Goal: Check status: Check status

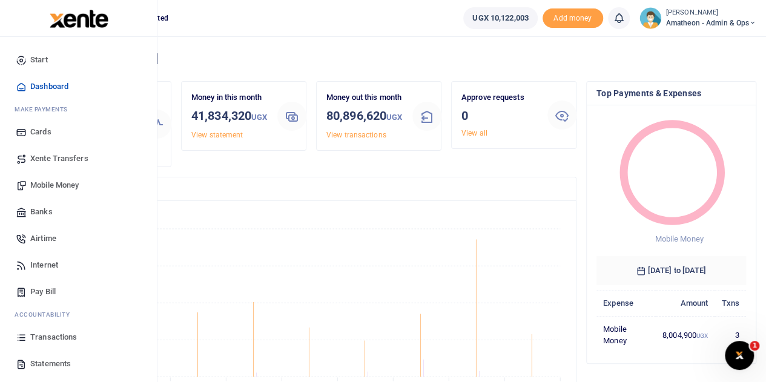
click at [45, 339] on span "Transactions" at bounding box center [53, 337] width 47 height 12
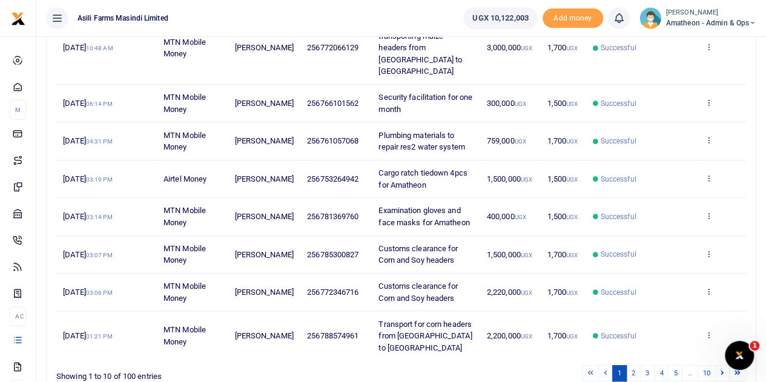
scroll to position [288, 0]
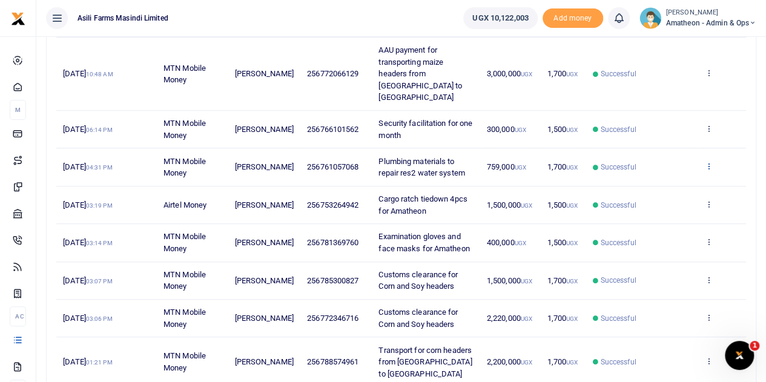
click at [711, 162] on icon at bounding box center [709, 166] width 8 height 8
click at [680, 157] on link "View details" at bounding box center [665, 162] width 96 height 17
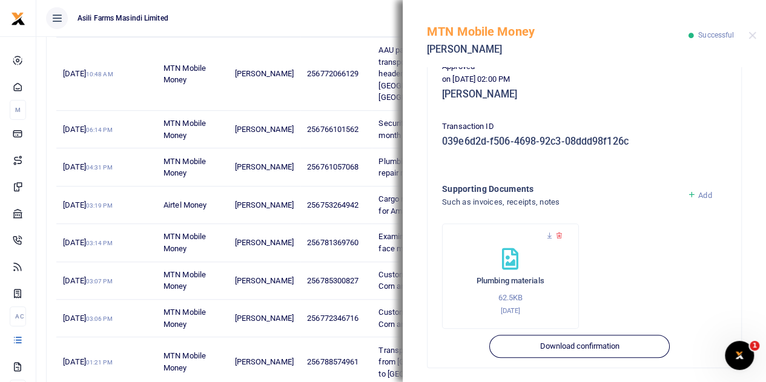
scroll to position [313, 0]
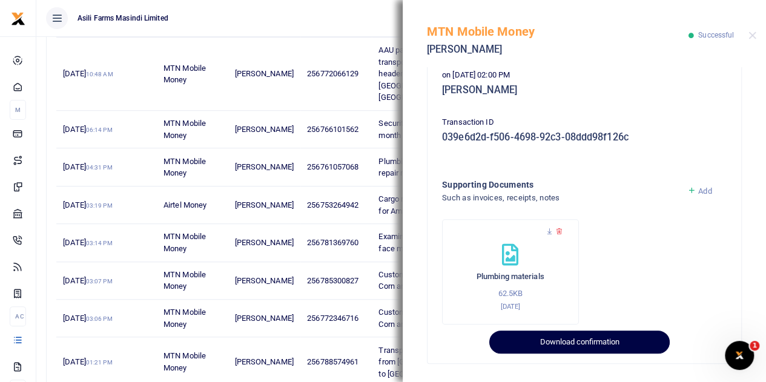
click at [603, 341] on button "Download confirmation" at bounding box center [579, 342] width 180 height 23
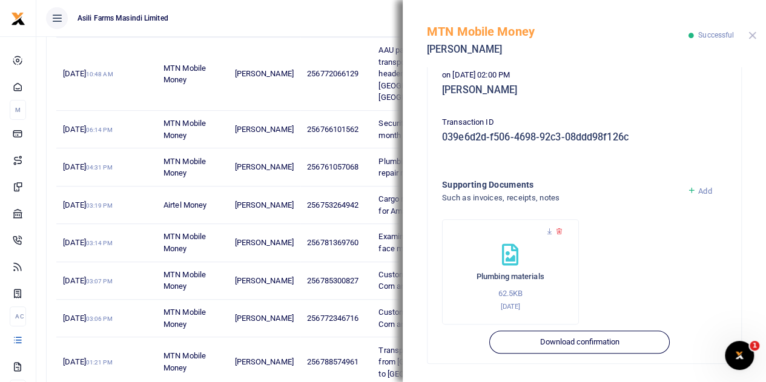
click at [754, 36] on button "Close" at bounding box center [753, 36] width 8 height 8
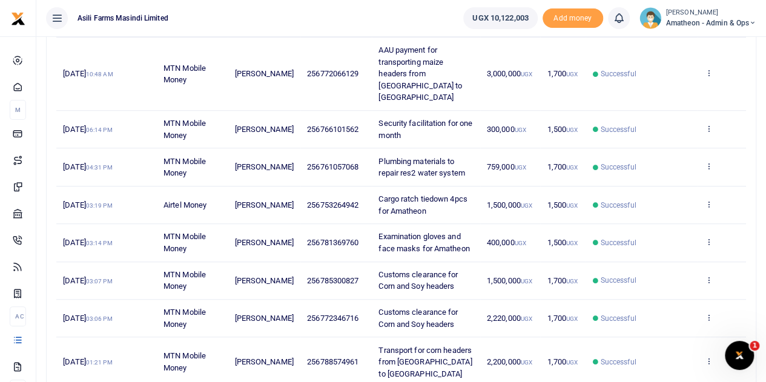
scroll to position [348, 0]
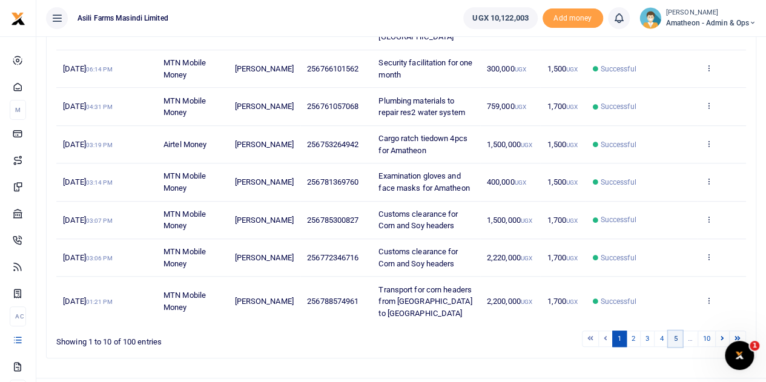
click at [675, 331] on link "5" at bounding box center [675, 339] width 15 height 16
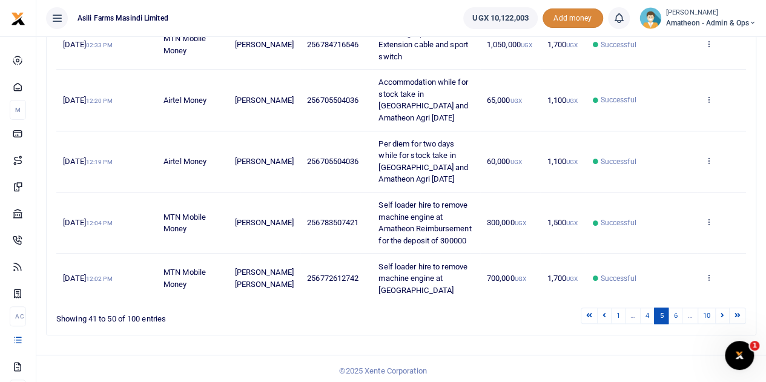
scroll to position [443, 0]
click at [708, 159] on icon at bounding box center [709, 160] width 8 height 8
click at [682, 179] on link "View details" at bounding box center [665, 179] width 96 height 17
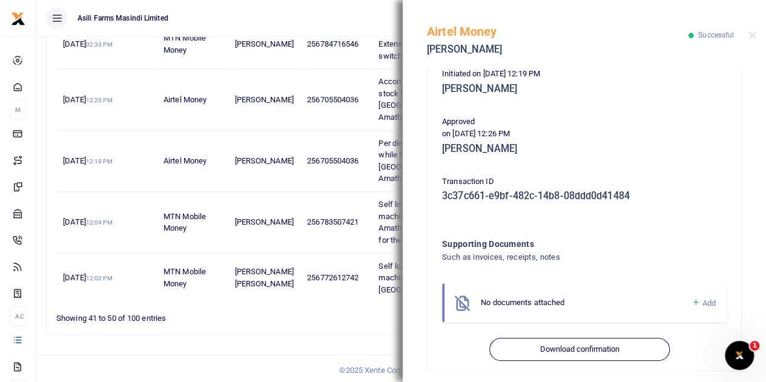
scroll to position [273, 0]
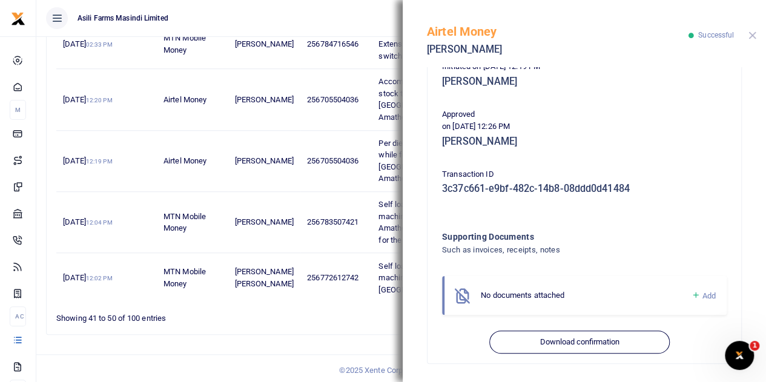
click at [754, 33] on button "Close" at bounding box center [753, 36] width 8 height 8
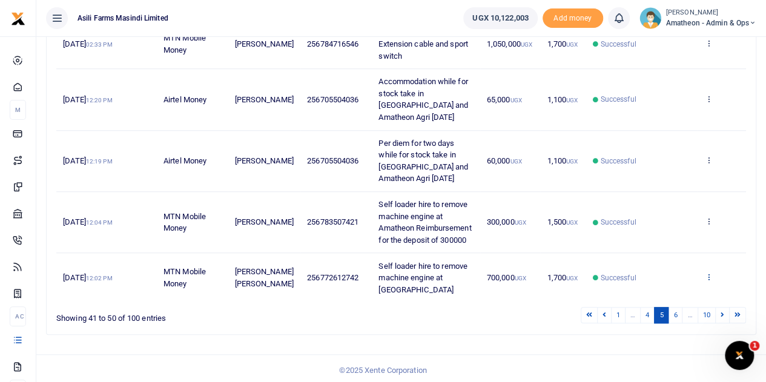
click at [709, 275] on icon at bounding box center [709, 277] width 8 height 8
click at [669, 225] on link "View details" at bounding box center [665, 230] width 96 height 17
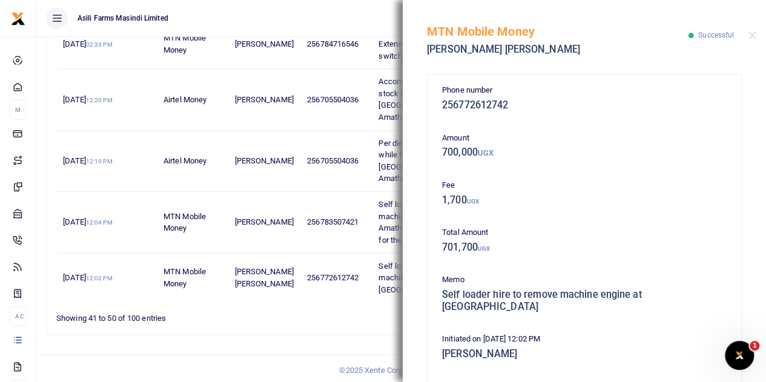
scroll to position [261, 0]
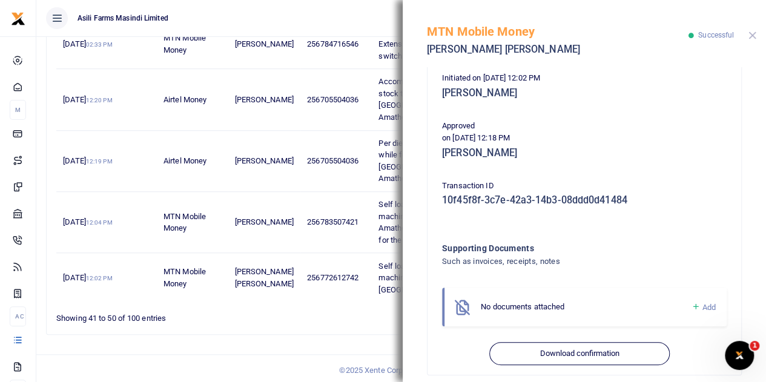
click at [751, 33] on button "Close" at bounding box center [753, 36] width 8 height 8
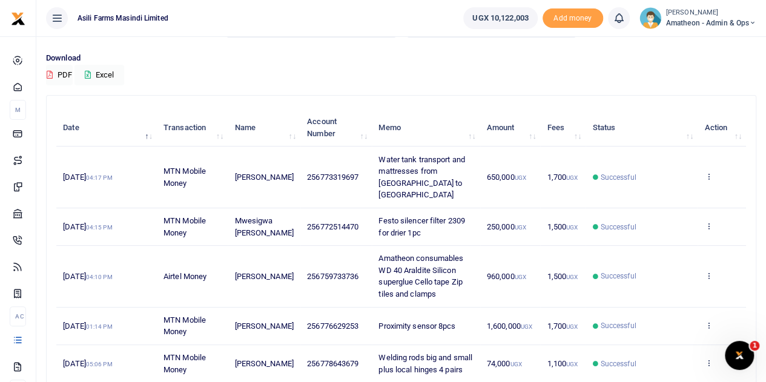
scroll to position [382, 0]
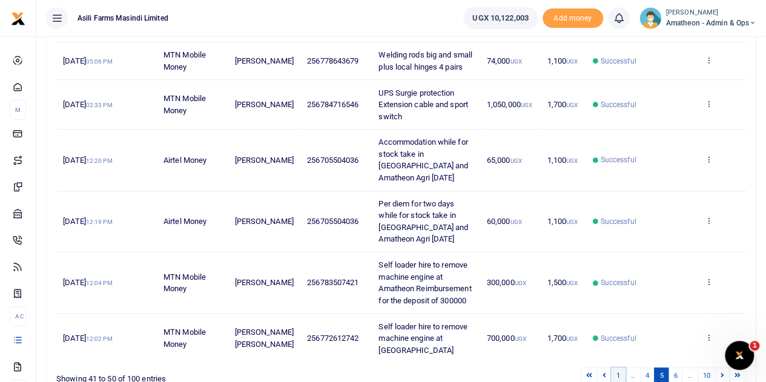
click at [620, 374] on link "1" at bounding box center [618, 376] width 15 height 16
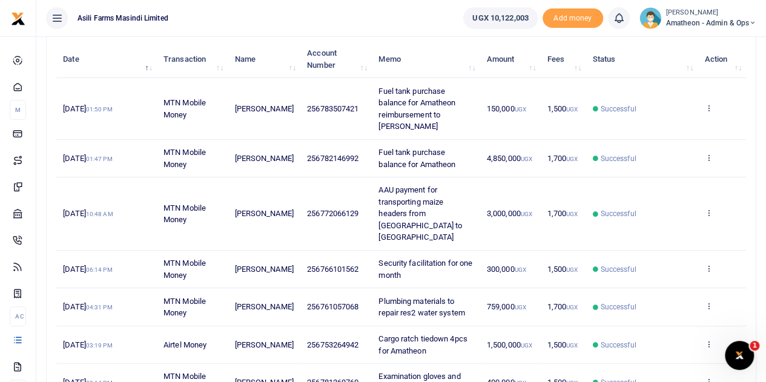
scroll to position [167, 0]
